Goal: Task Accomplishment & Management: Use online tool/utility

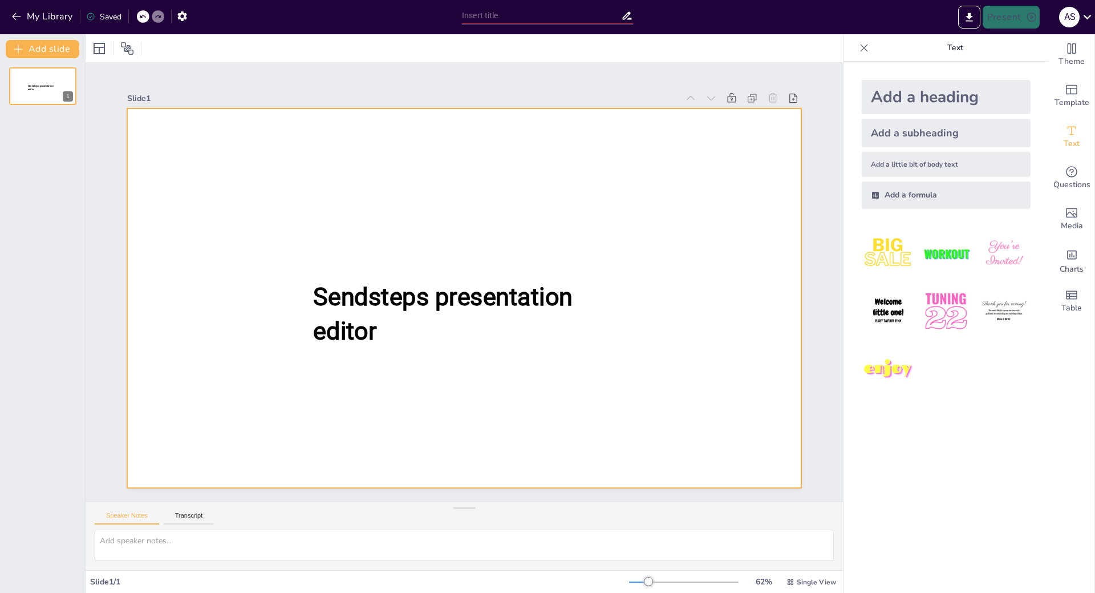
type input "New Sendsteps"
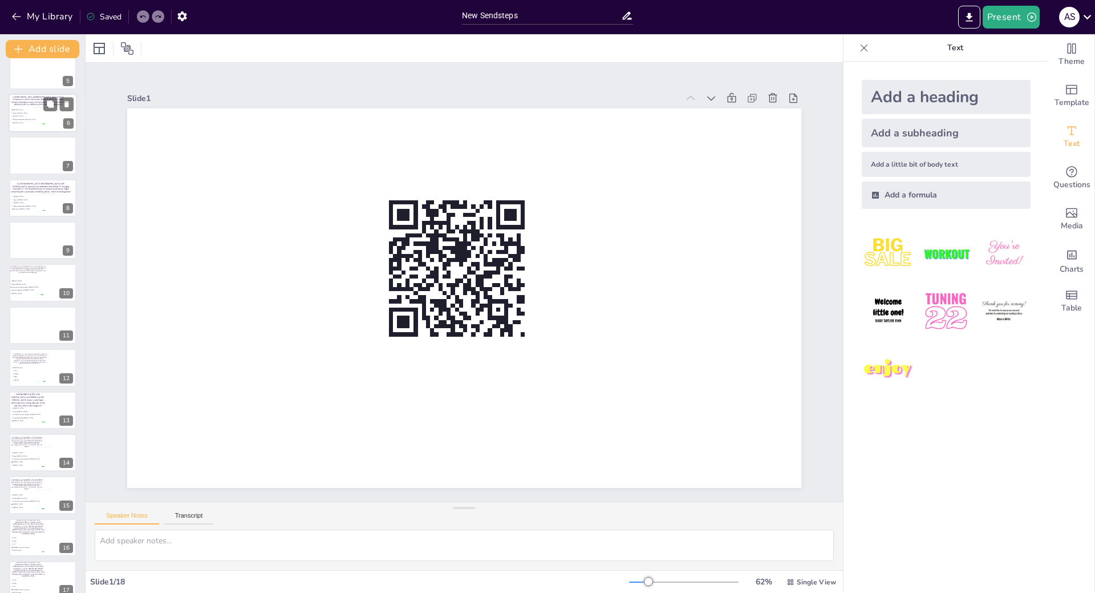
scroll to position [243, 0]
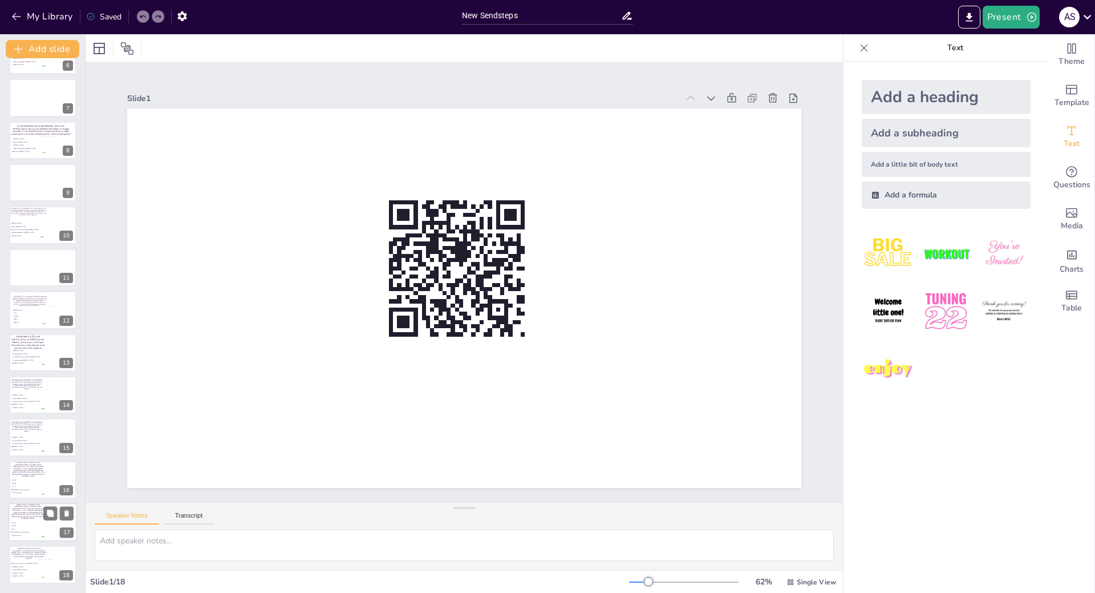
click at [31, 523] on span "KRAS" at bounding box center [28, 523] width 32 height 2
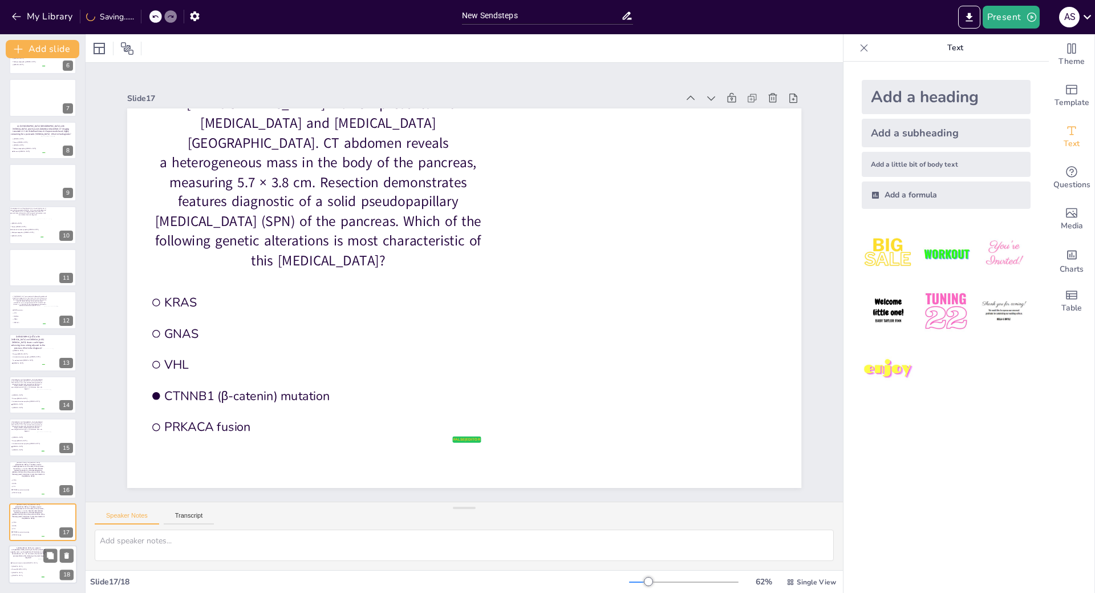
click at [16, 552] on p "A [DEMOGRAPHIC_DATA] man presents with [MEDICAL_DATA] radiating to the back, de…" at bounding box center [28, 553] width 37 height 12
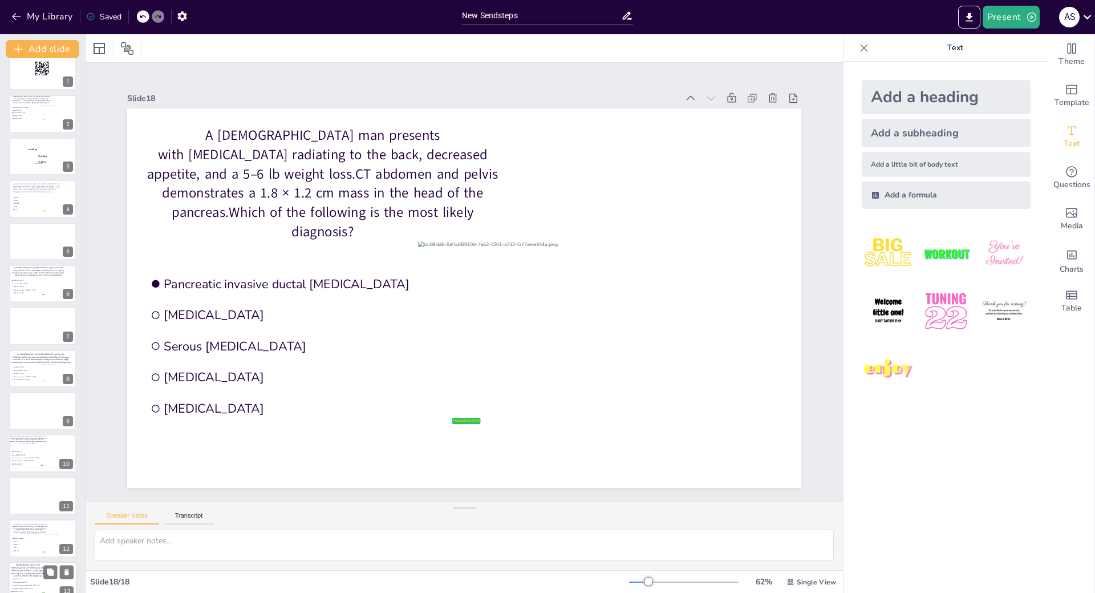
scroll to position [0, 0]
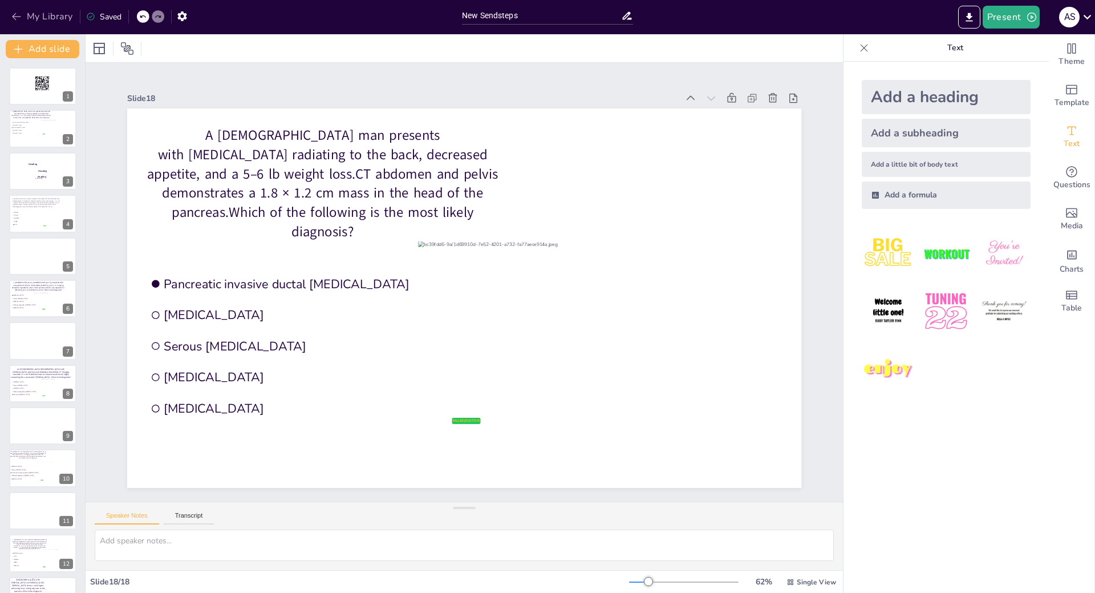
click at [11, 17] on icon "button" at bounding box center [16, 16] width 11 height 11
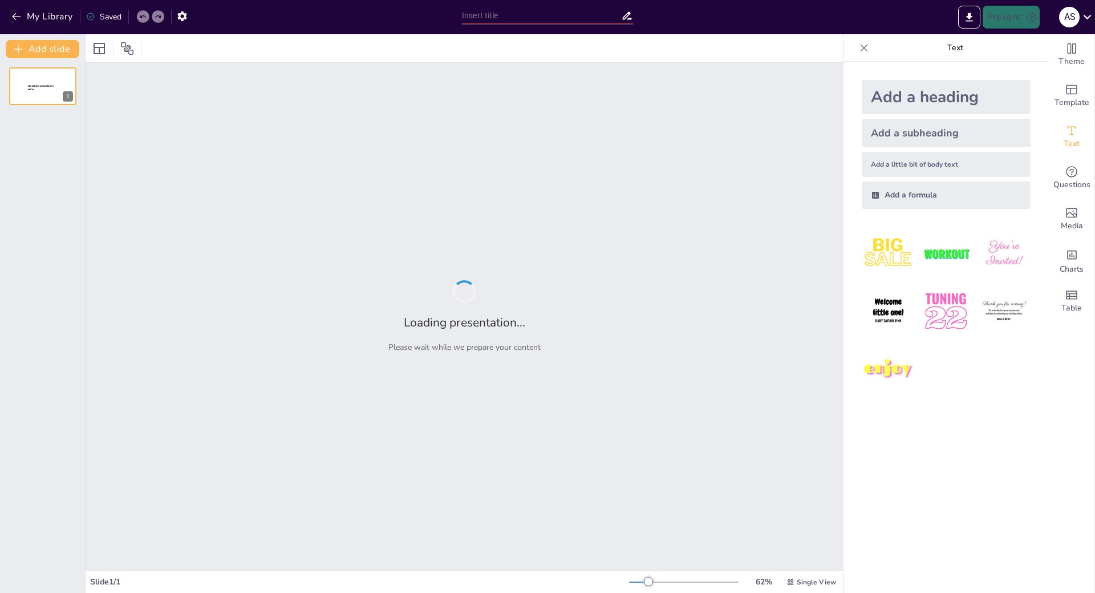
type input "New Sendsteps"
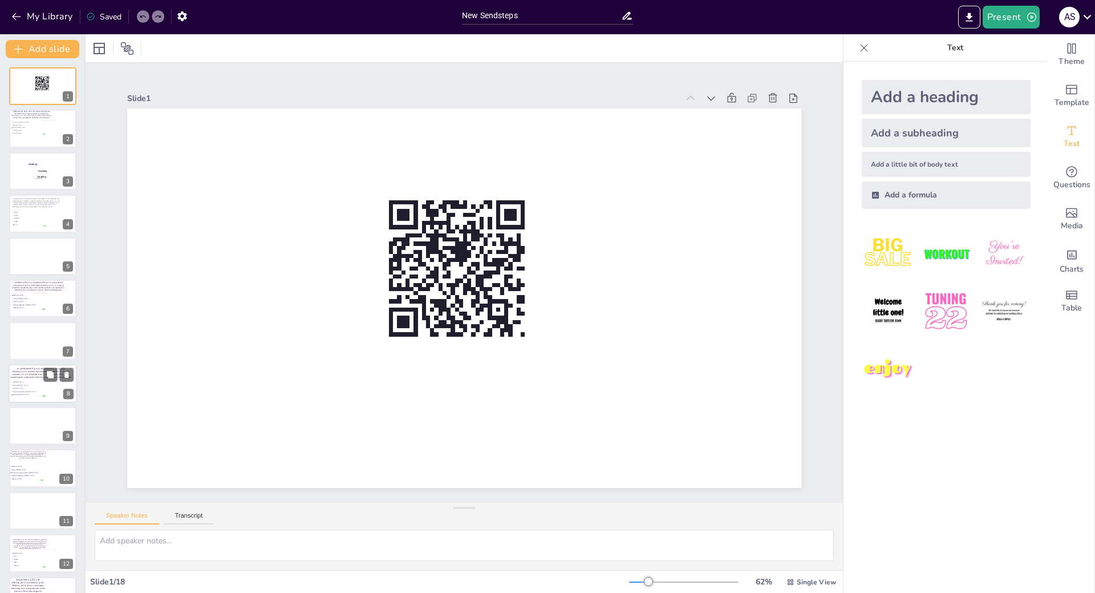
click at [41, 384] on div at bounding box center [58, 388] width 34 height 19
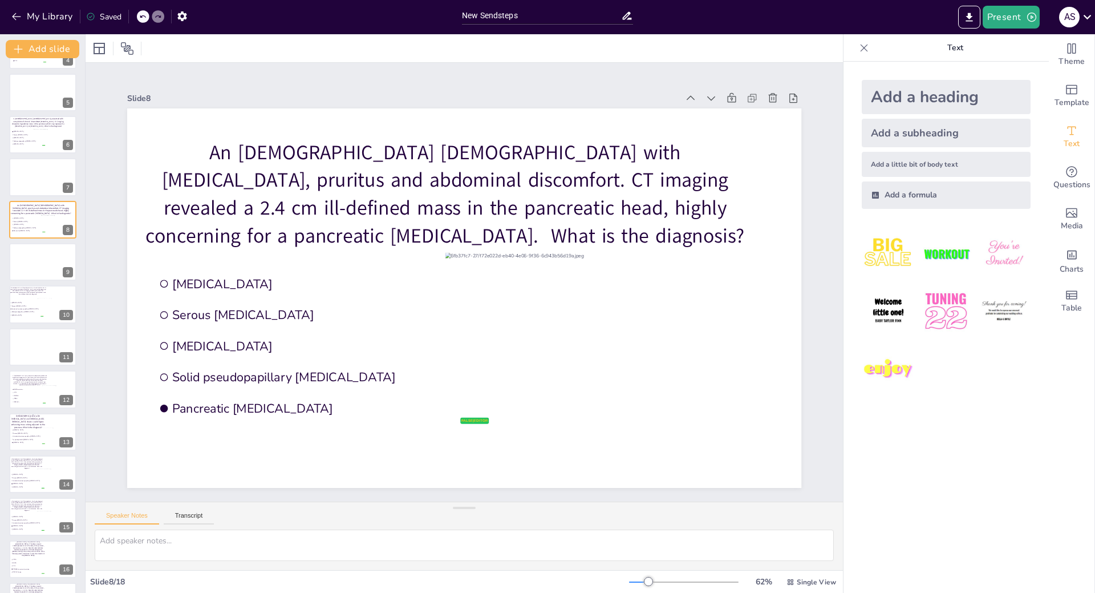
scroll to position [243, 0]
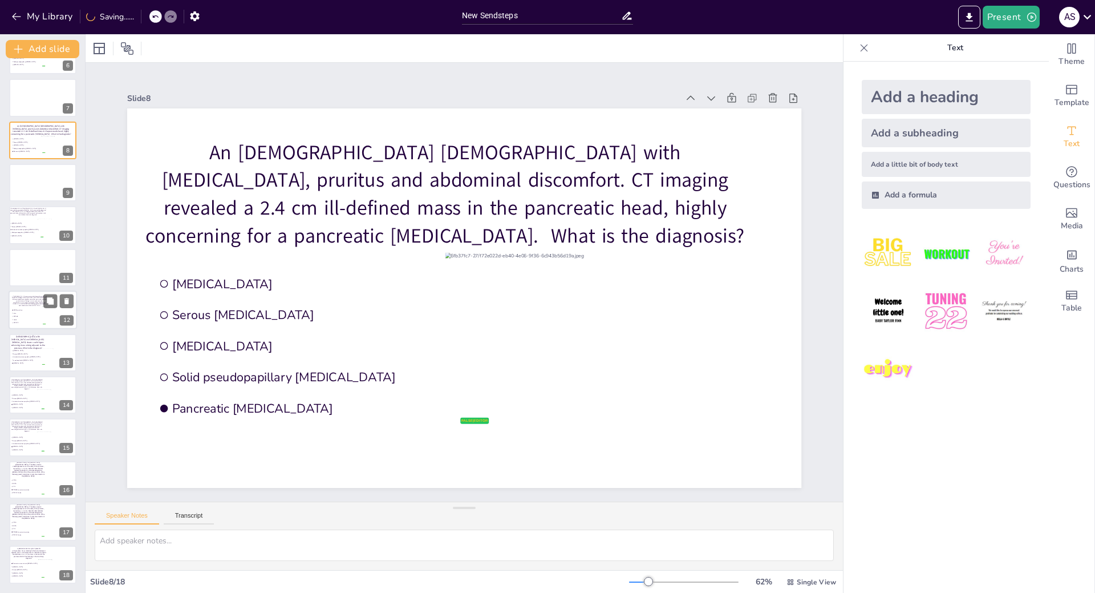
click at [45, 317] on div at bounding box center [55, 316] width 27 height 21
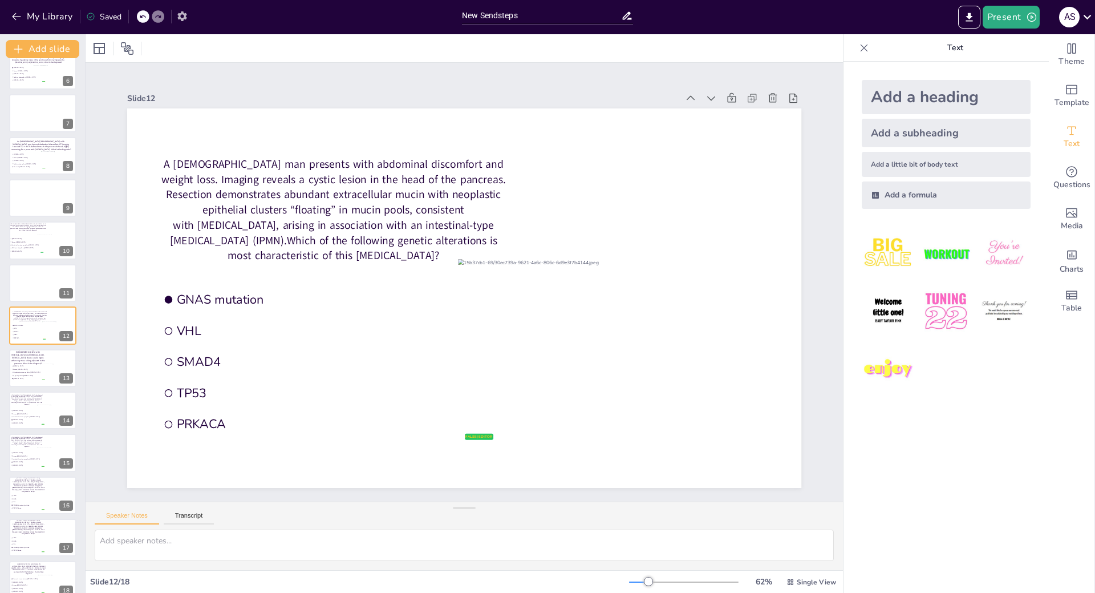
click at [188, 15] on icon "button" at bounding box center [182, 16] width 12 height 12
click at [184, 16] on icon "button" at bounding box center [182, 16] width 12 height 12
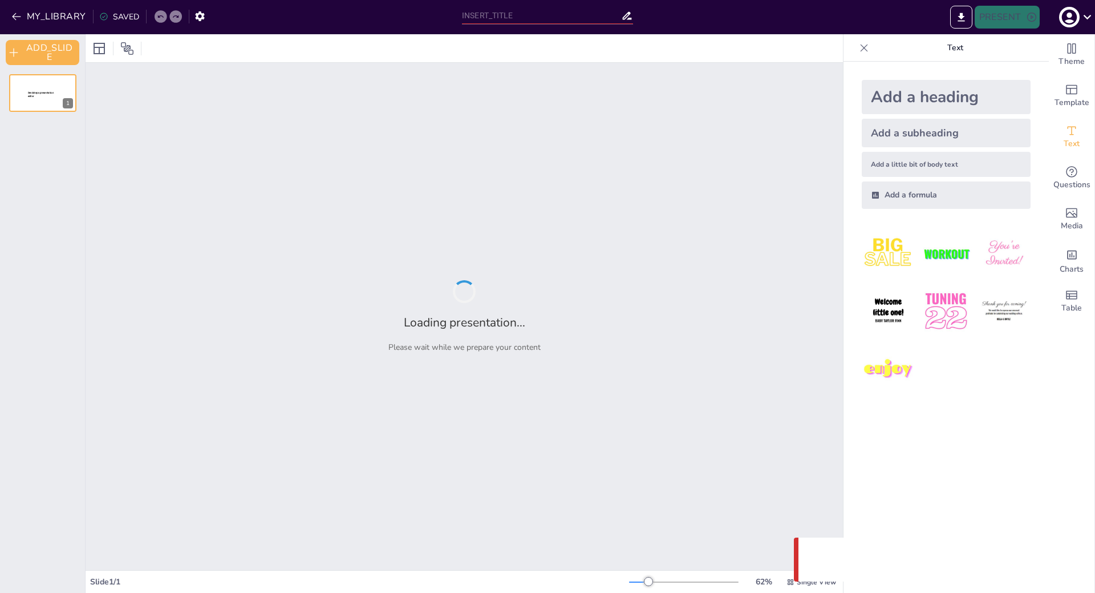
type input "New Sendsteps"
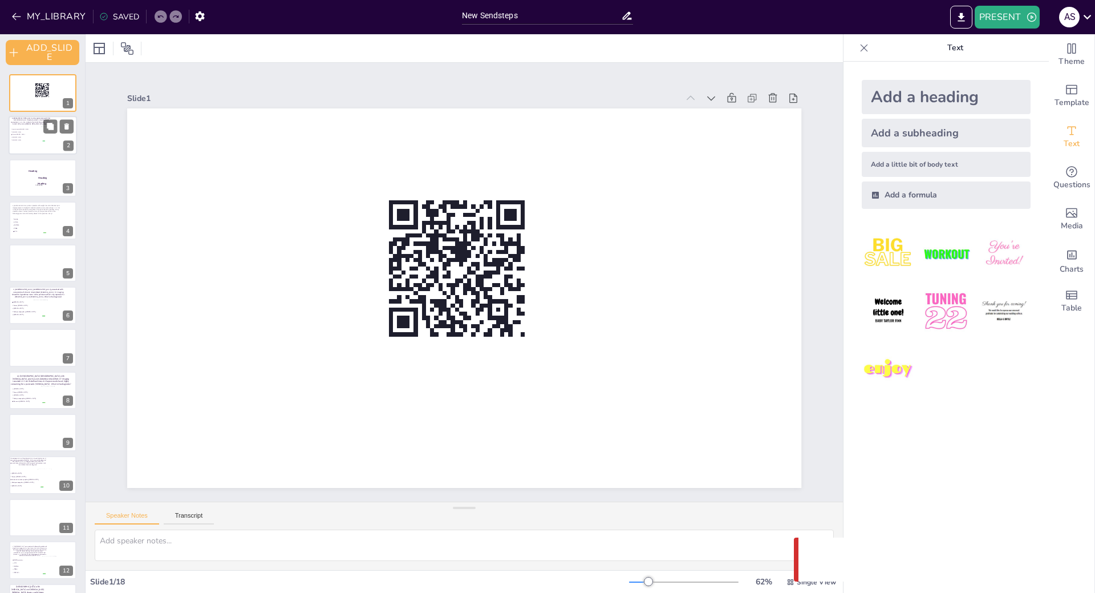
click at [22, 127] on div at bounding box center [43, 135] width 68 height 39
